Goal: Information Seeking & Learning: Check status

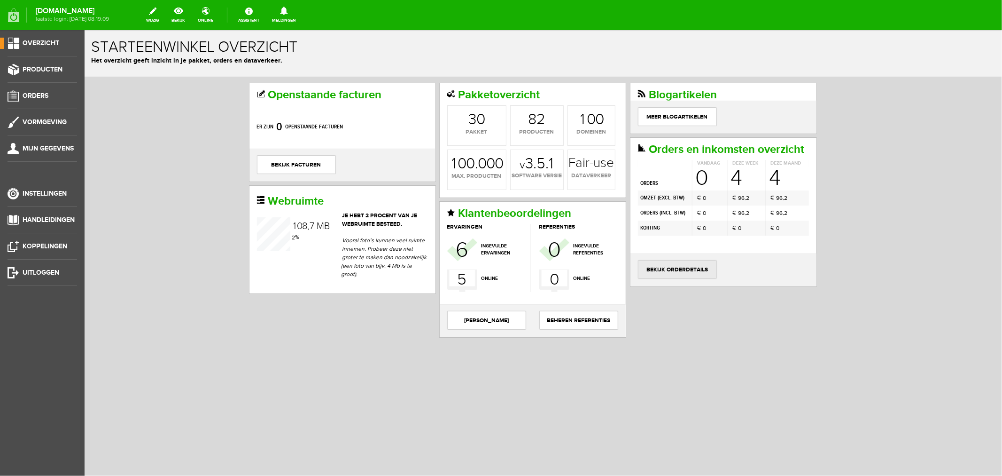
click at [669, 278] on link "bekijk orderdetails" at bounding box center [677, 268] width 79 height 19
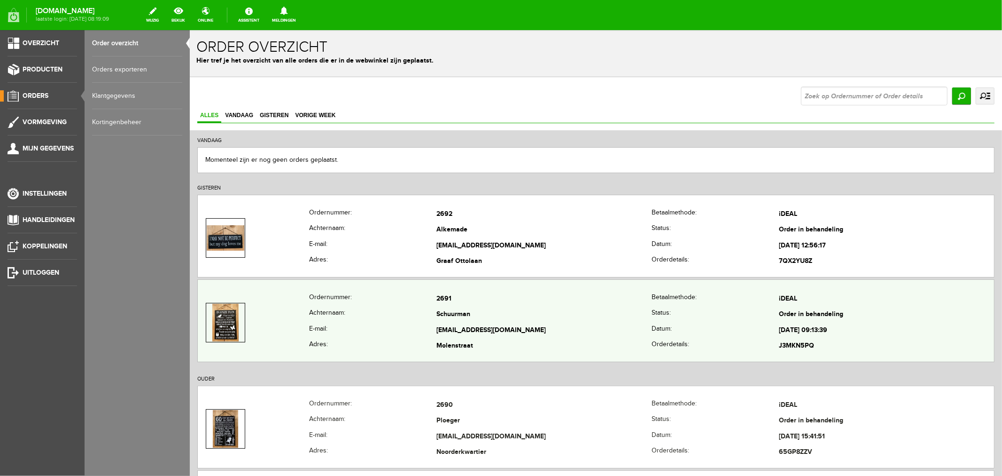
click at [444, 331] on td "[EMAIL_ADDRESS][DOMAIN_NAME]" at bounding box center [543, 330] width 215 height 16
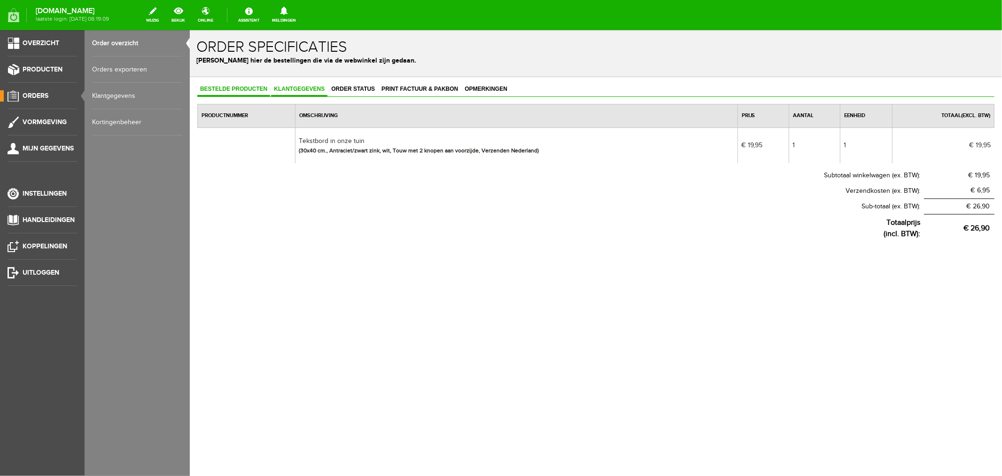
click at [300, 85] on span "Klantgegevens" at bounding box center [299, 88] width 56 height 7
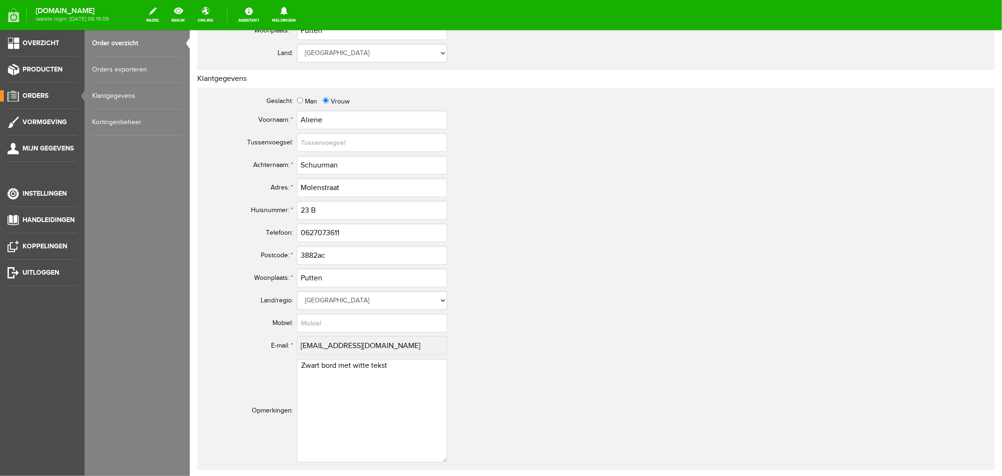
scroll to position [365, 0]
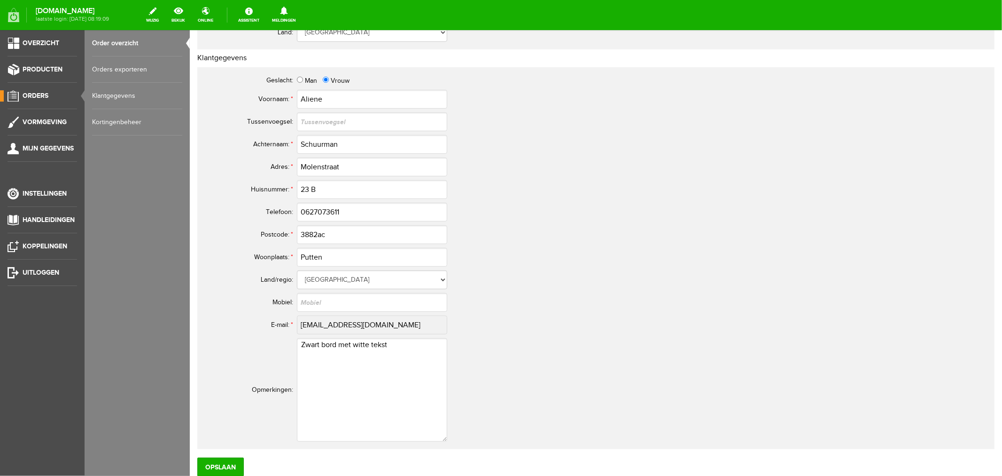
click at [440, 344] on tbody "Geslacht: Man Vrouw Voornaam: * Aliene [GEOGRAPHIC_DATA]: Achternaam: * Schuurm…" at bounding box center [428, 257] width 451 height 370
click at [125, 47] on link "Order overzicht" at bounding box center [137, 43] width 90 height 26
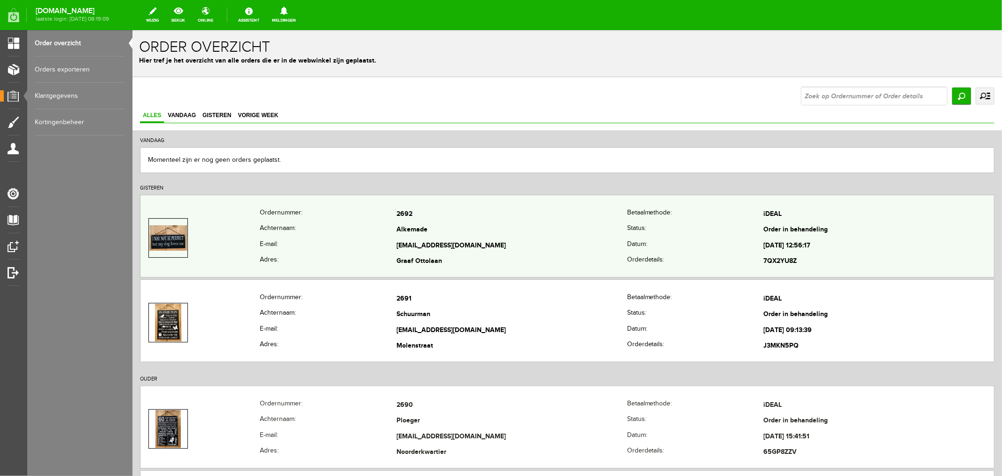
click at [406, 242] on td "[EMAIL_ADDRESS][DOMAIN_NAME]" at bounding box center [511, 245] width 231 height 16
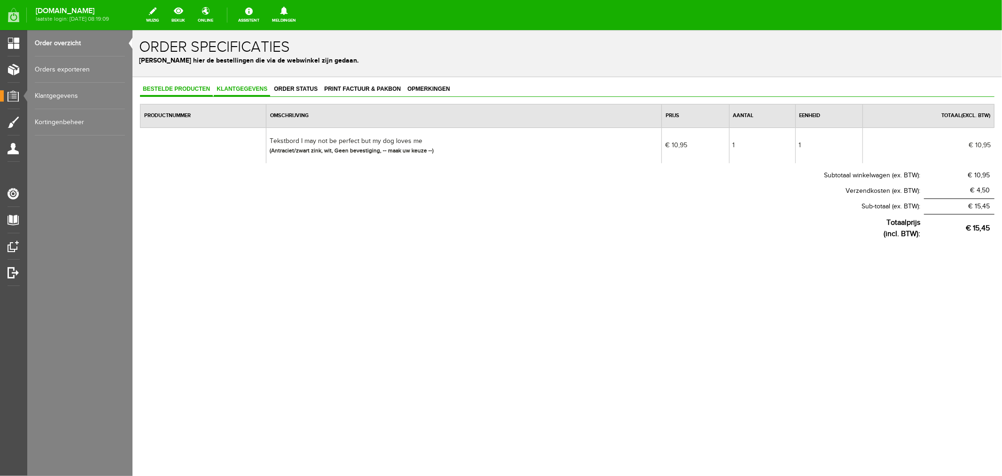
click at [251, 86] on span "Klantgegevens" at bounding box center [241, 88] width 56 height 7
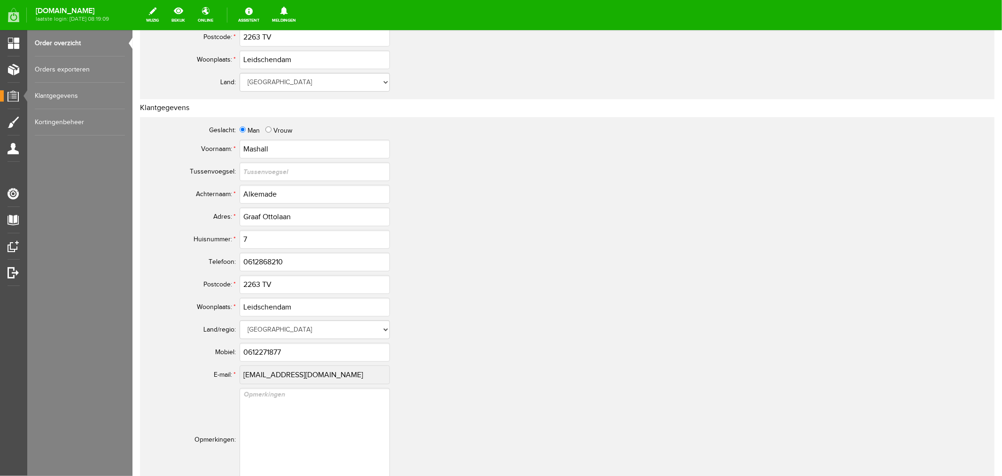
scroll to position [417, 0]
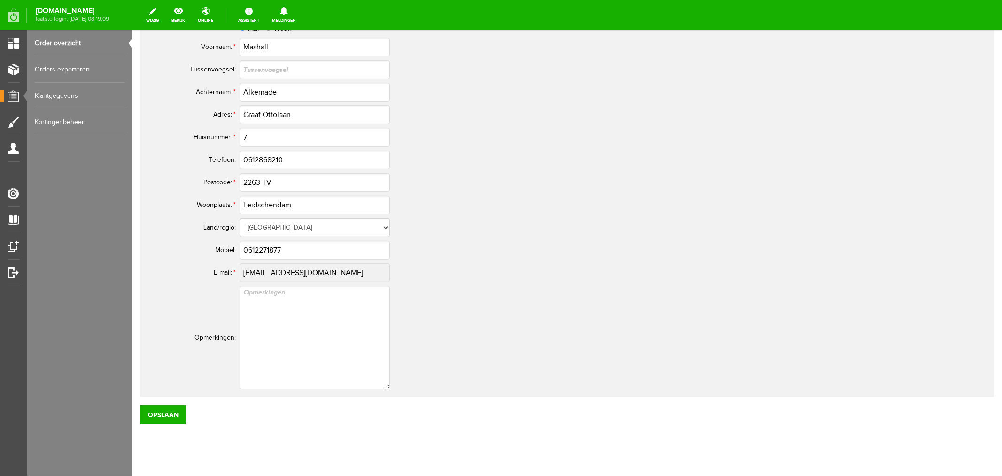
click at [334, 284] on tbody "Geslacht: Man Vrouw Voornaam: * [GEOGRAPHIC_DATA] [GEOGRAPHIC_DATA]: Achternaam…" at bounding box center [370, 205] width 451 height 370
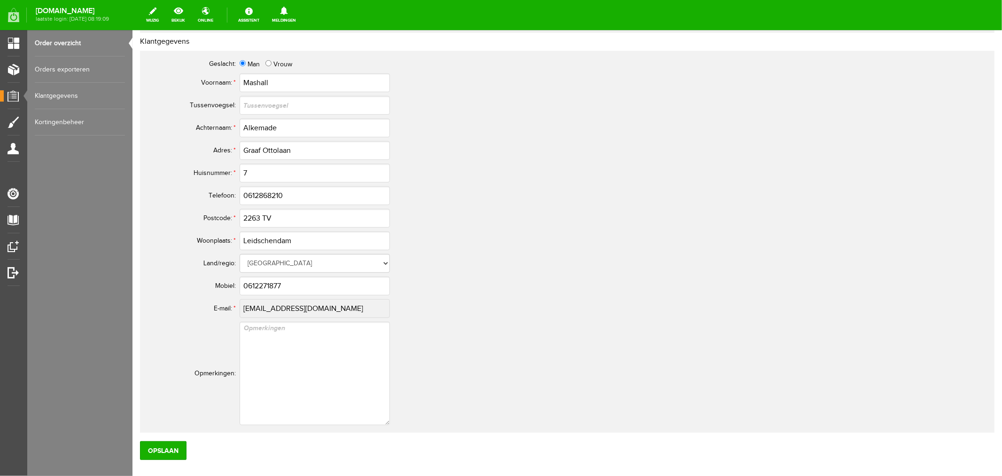
scroll to position [365, 0]
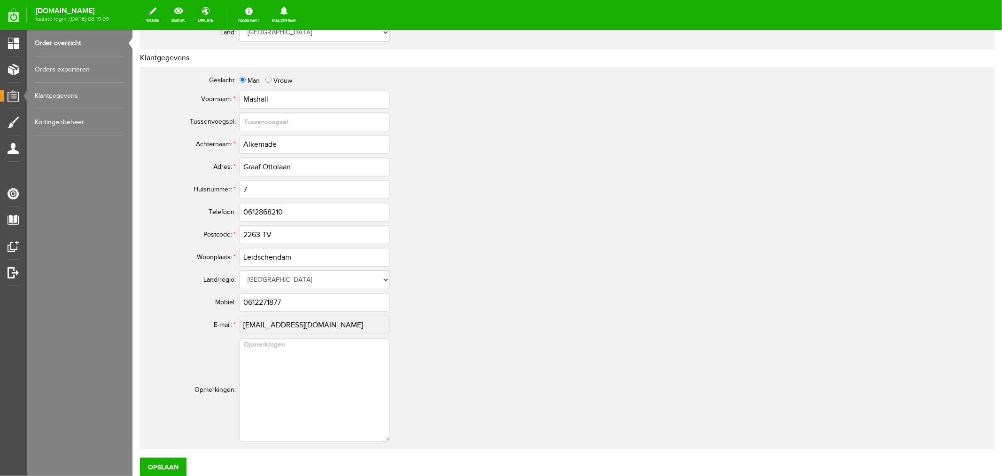
click at [59, 43] on link "Order overzicht" at bounding box center [80, 43] width 90 height 26
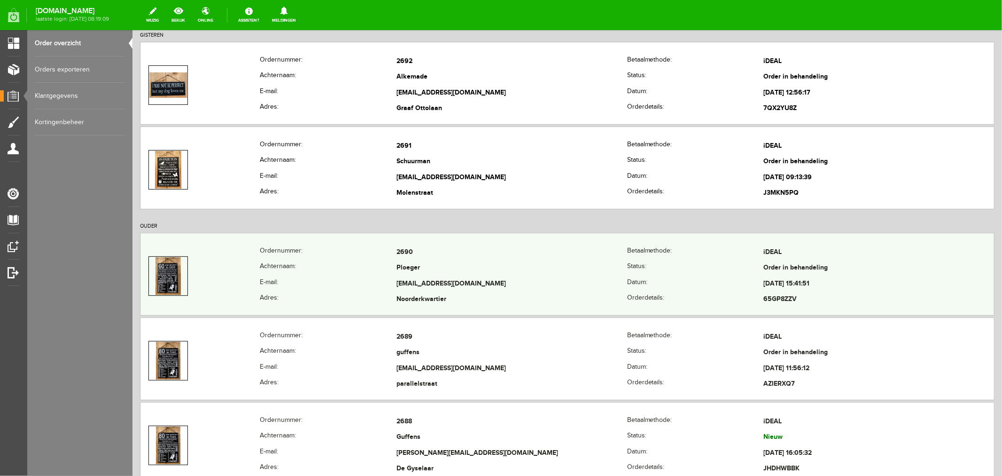
scroll to position [157, 0]
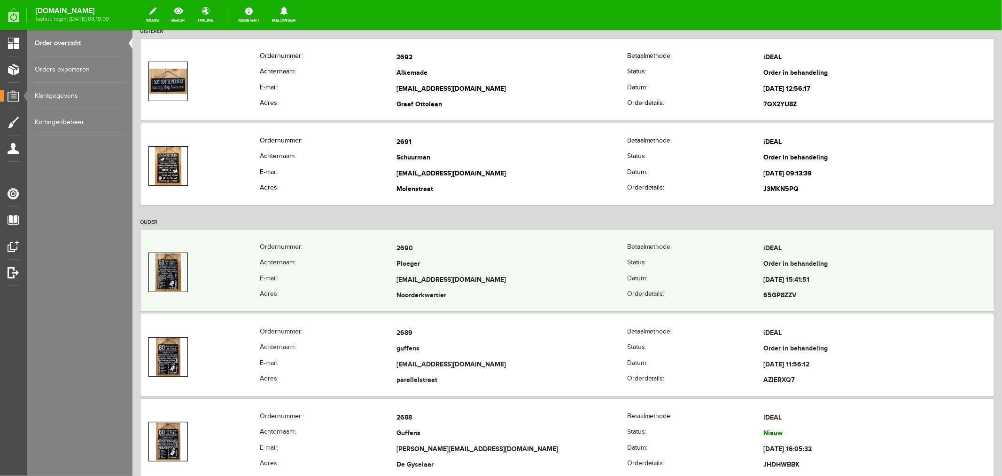
click at [417, 284] on td "[EMAIL_ADDRESS][DOMAIN_NAME]" at bounding box center [511, 280] width 231 height 16
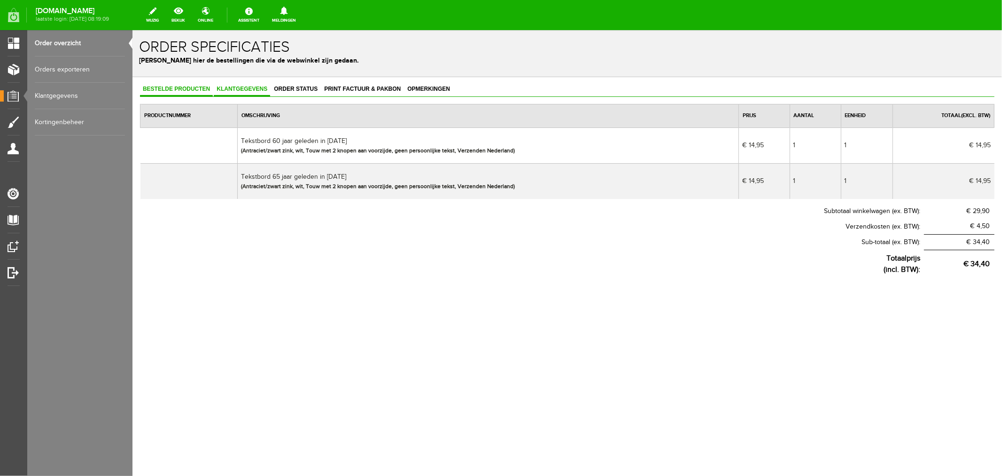
click at [235, 89] on span "Klantgegevens" at bounding box center [241, 88] width 56 height 7
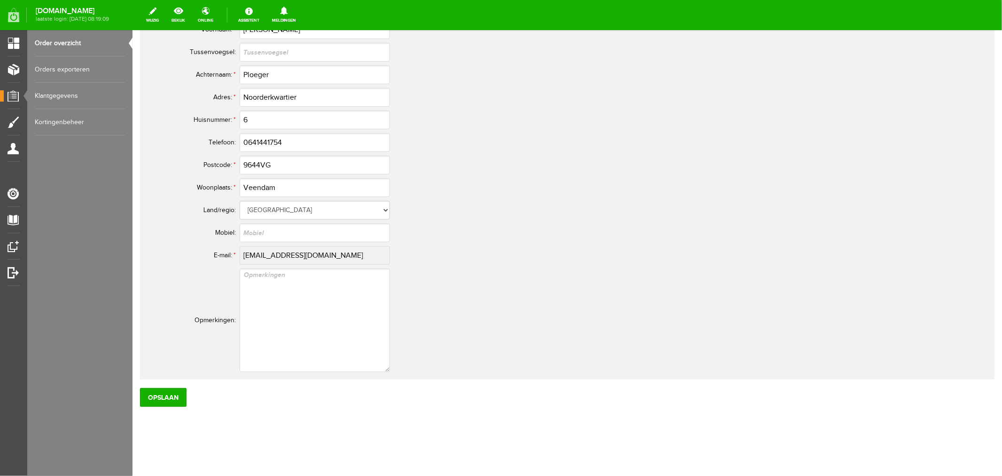
scroll to position [383, 0]
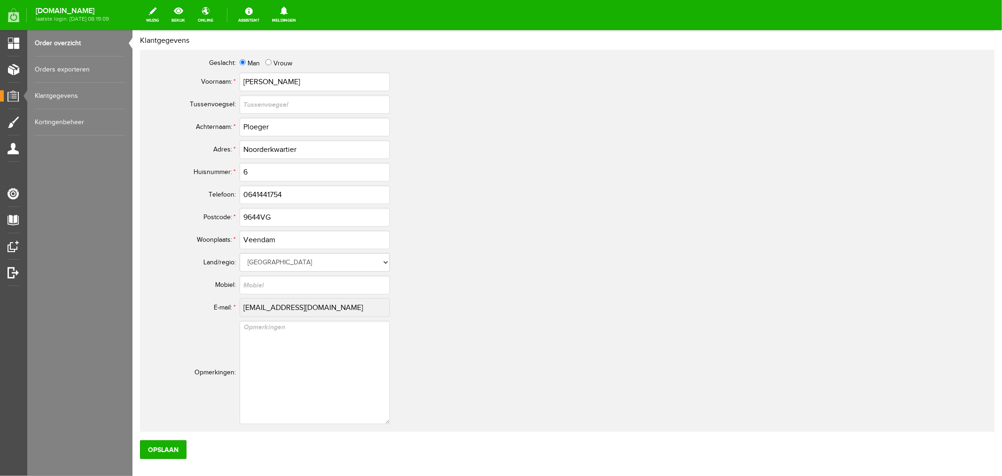
click at [72, 41] on link "Order overzicht" at bounding box center [80, 43] width 90 height 26
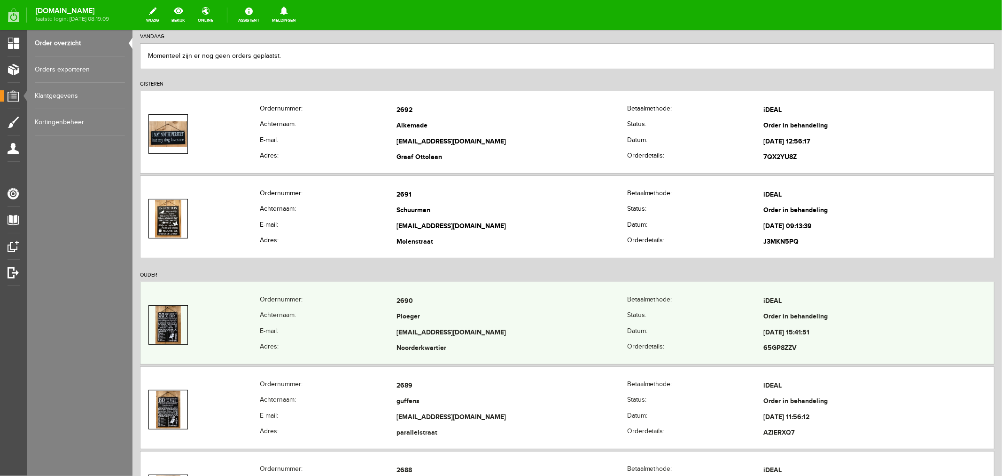
scroll to position [104, 0]
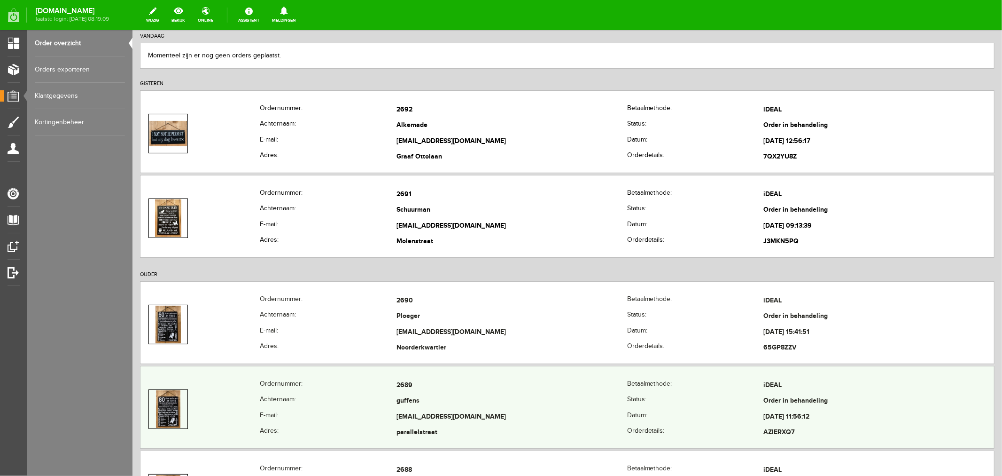
click at [407, 405] on td "guffens" at bounding box center [511, 401] width 231 height 16
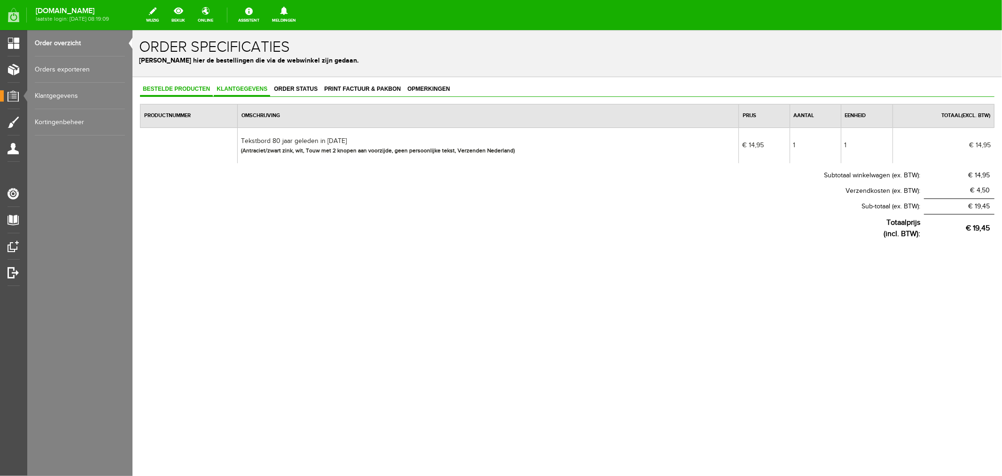
click at [228, 86] on span "Klantgegevens" at bounding box center [241, 88] width 56 height 7
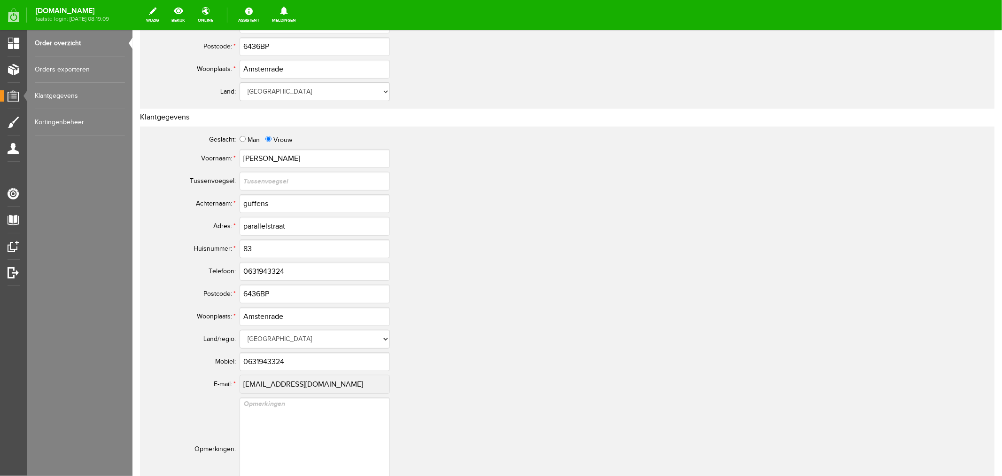
scroll to position [313, 0]
